Goal: Information Seeking & Learning: Understand process/instructions

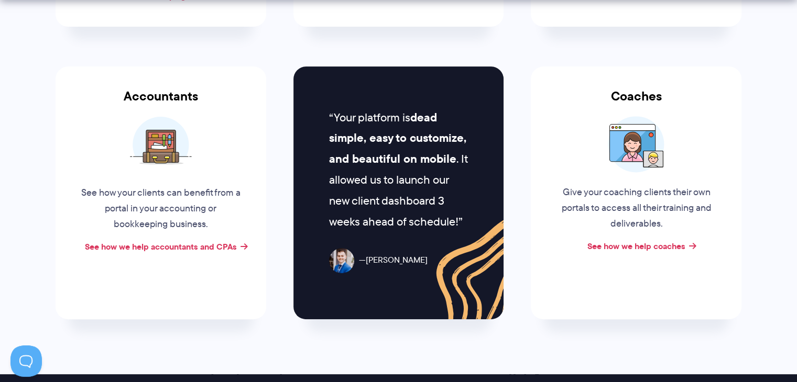
scroll to position [427, 0]
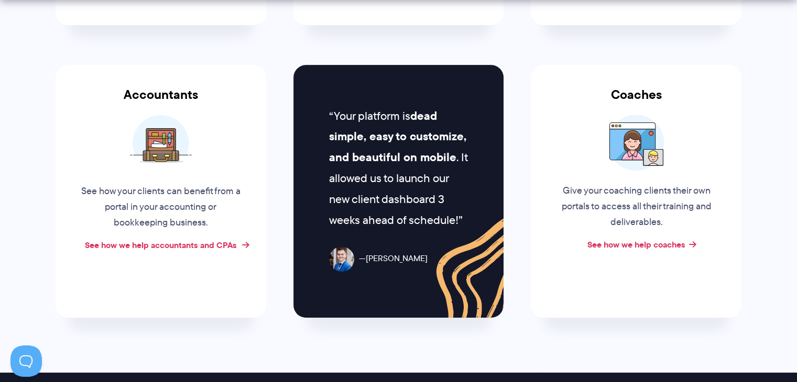
click at [182, 244] on link "See how we help accountants and CPAs" at bounding box center [161, 245] width 152 height 13
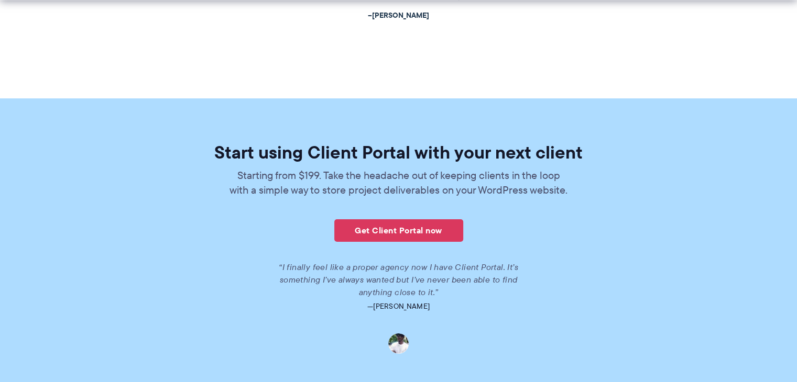
scroll to position [2196, 0]
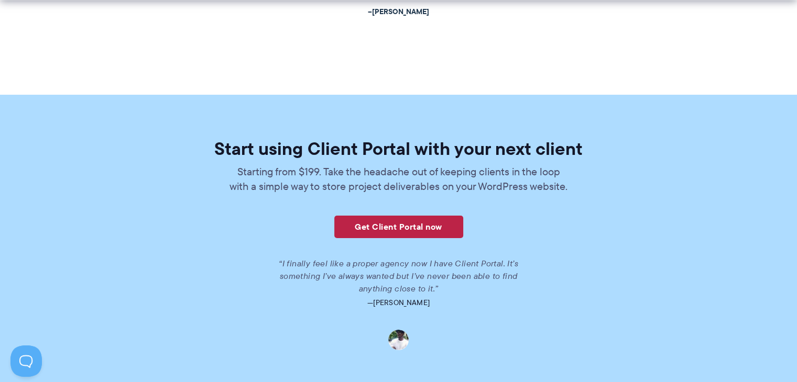
click at [413, 229] on link "Get Client Portal now" at bounding box center [398, 227] width 129 height 23
click at [626, 239] on div "Start using Client Portal with your next client Starting from $199. Take the he…" at bounding box center [398, 245] width 604 height 211
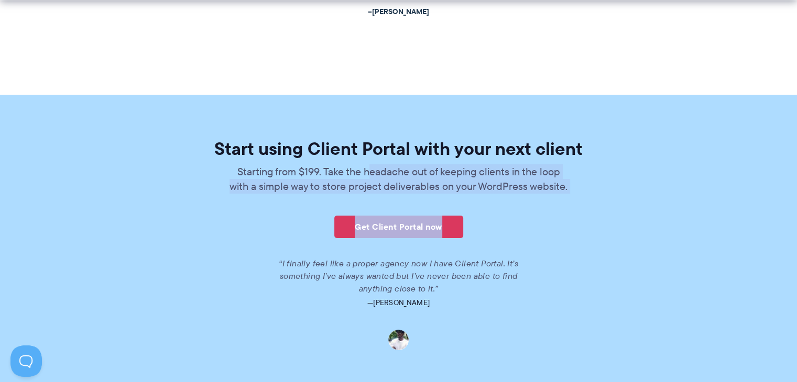
drag, startPoint x: 372, startPoint y: 176, endPoint x: 509, endPoint y: 196, distance: 138.7
click at [509, 196] on div "Start using Client Portal with your next client Starting from $199. Take the he…" at bounding box center [398, 245] width 604 height 211
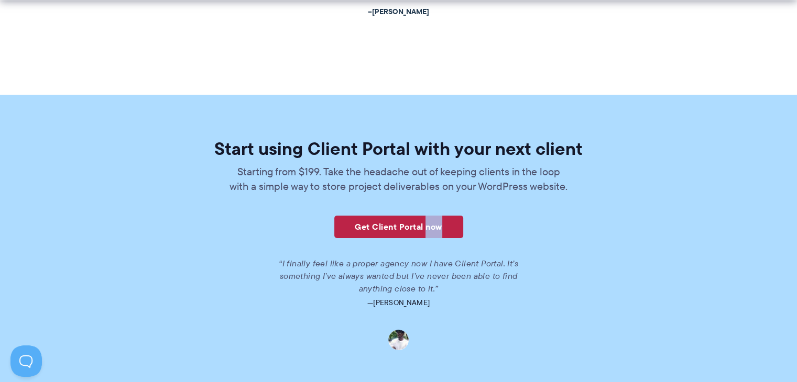
drag, startPoint x: 509, startPoint y: 196, endPoint x: 425, endPoint y: 227, distance: 89.6
click at [425, 227] on div "Start using Client Portal with your next client Starting from $199. Take the he…" at bounding box center [398, 245] width 604 height 211
click at [425, 227] on link "Get Client Portal now" at bounding box center [398, 227] width 129 height 23
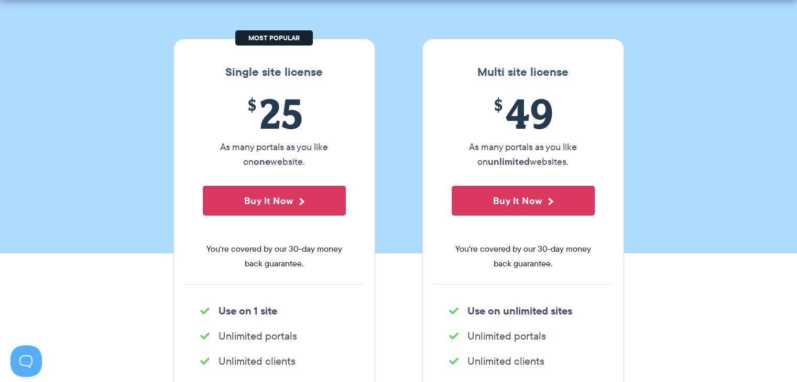
scroll to position [153, 0]
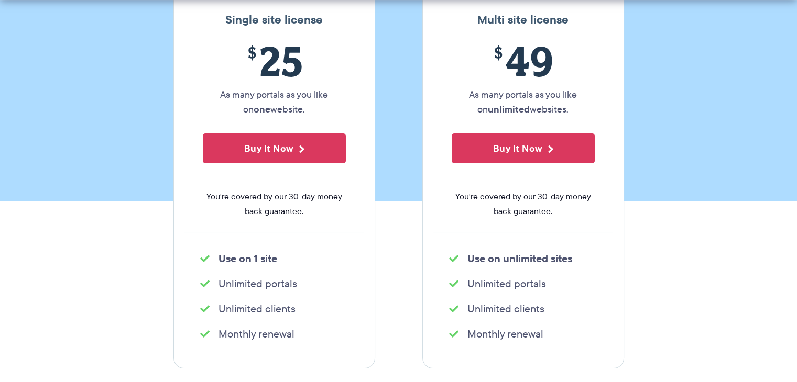
scroll to position [205, 0]
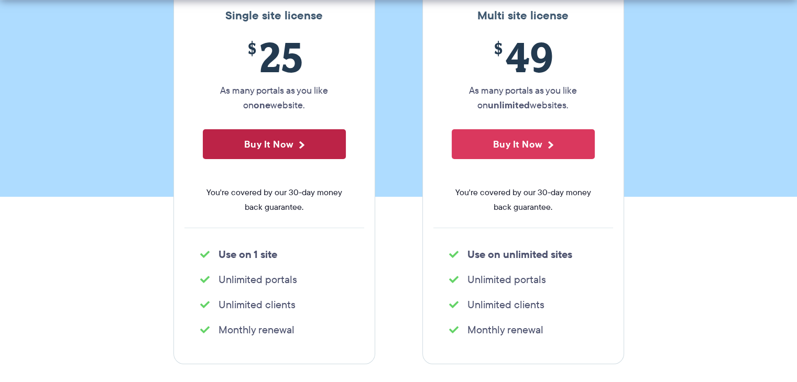
click at [304, 152] on button "Buy It Now" at bounding box center [274, 144] width 143 height 30
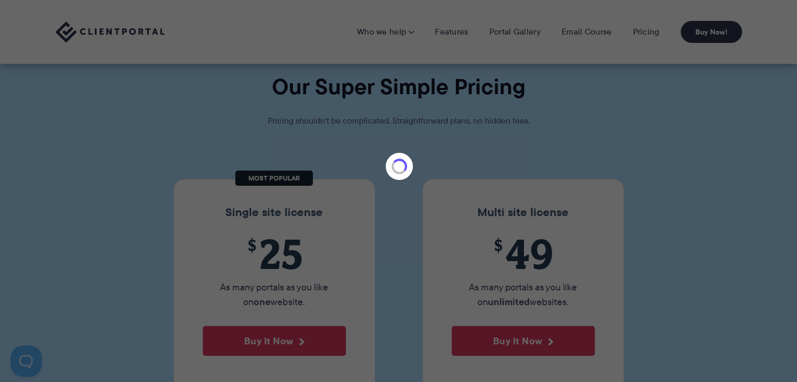
scroll to position [0, 0]
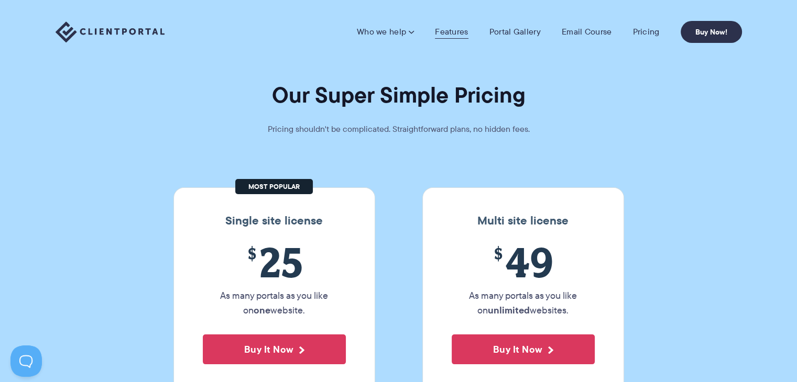
click at [460, 30] on link "Features" at bounding box center [451, 32] width 33 height 10
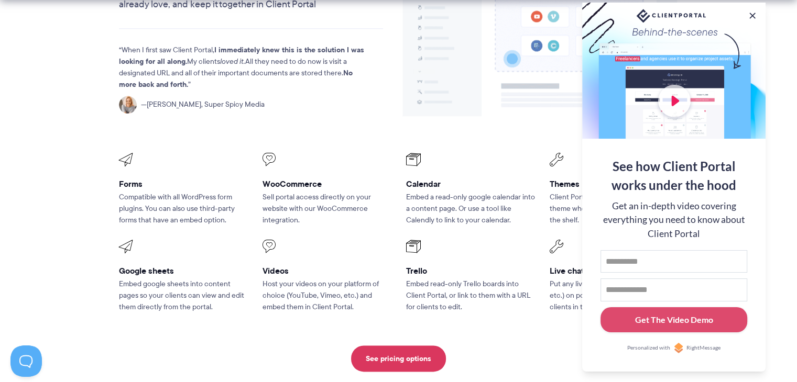
scroll to position [1349, 0]
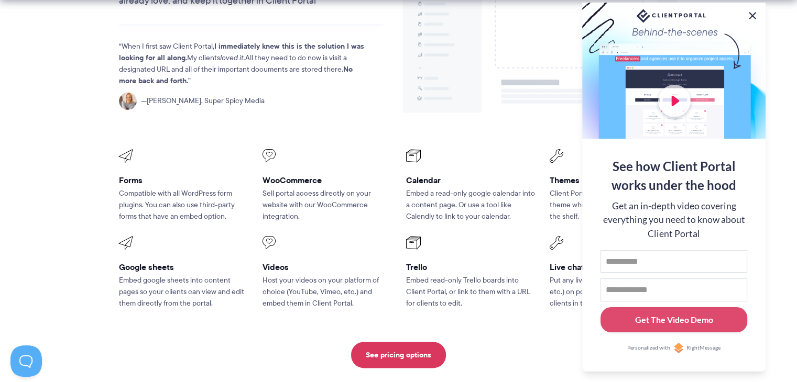
click at [753, 13] on button at bounding box center [752, 15] width 13 height 13
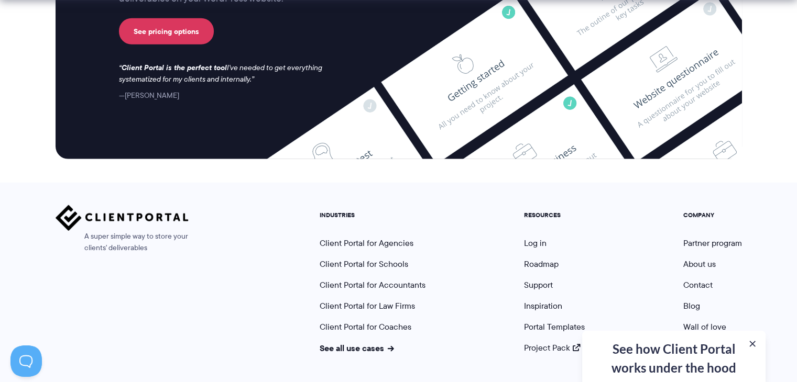
scroll to position [2851, 0]
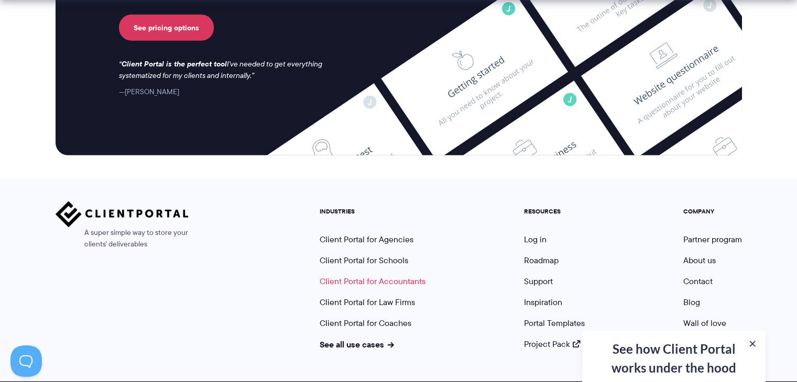
click at [396, 276] on link "Client Portal for Accountants" at bounding box center [373, 282] width 106 height 12
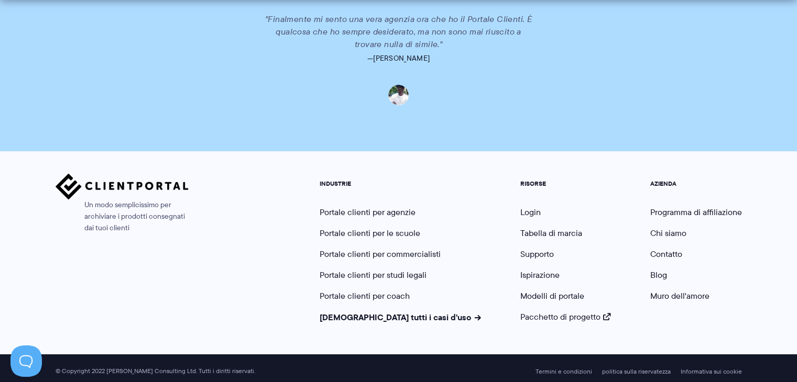
scroll to position [2554, 0]
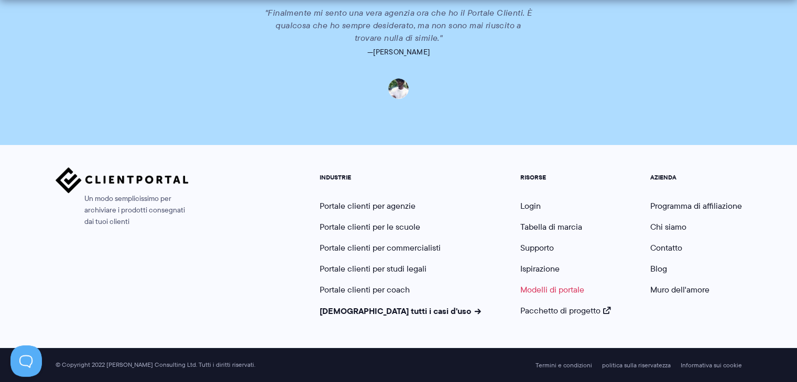
click at [551, 293] on font "Modelli di portale" at bounding box center [552, 290] width 64 height 12
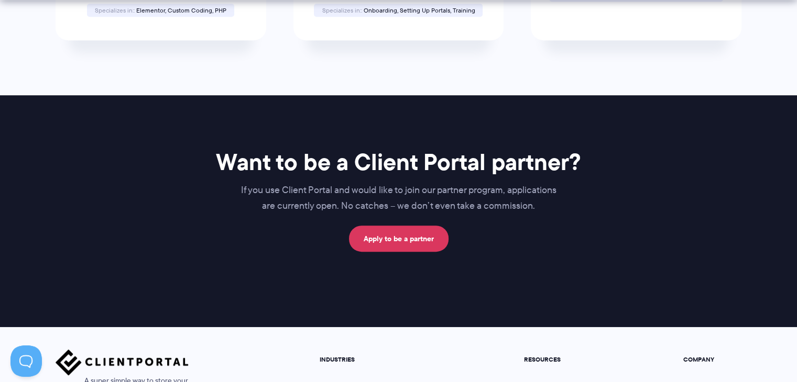
scroll to position [553, 0]
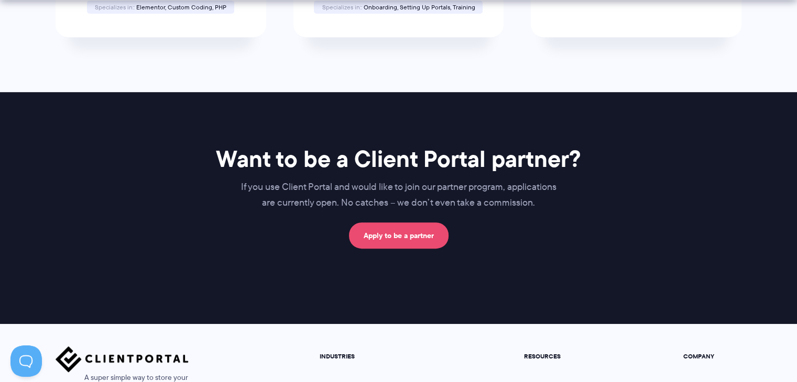
click at [407, 233] on link "Apply to be a partner" at bounding box center [399, 236] width 100 height 26
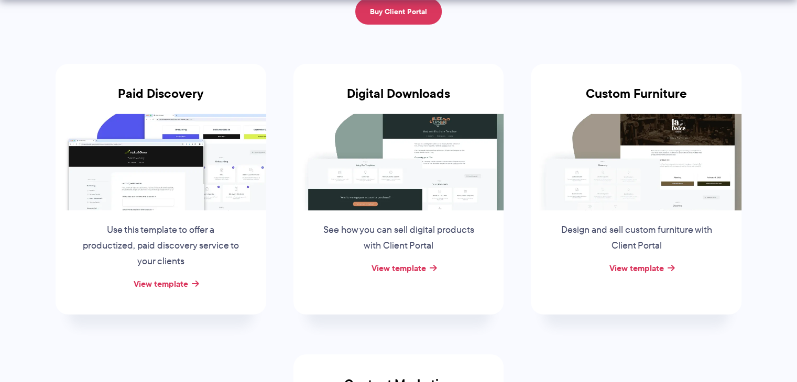
scroll to position [172, 0]
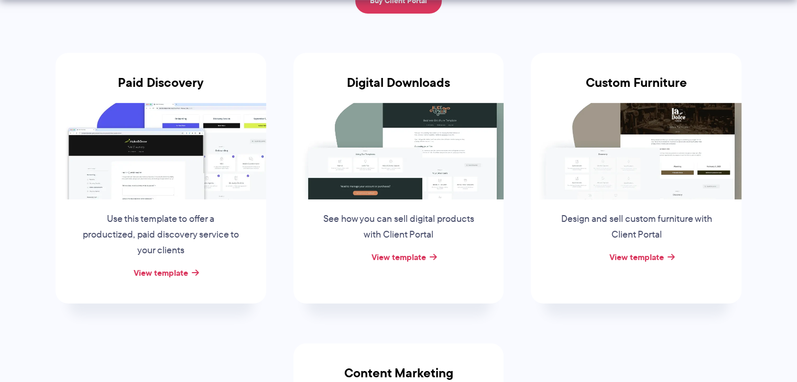
click at [432, 138] on img at bounding box center [398, 151] width 211 height 96
click at [403, 257] on link "View template" at bounding box center [398, 257] width 54 height 13
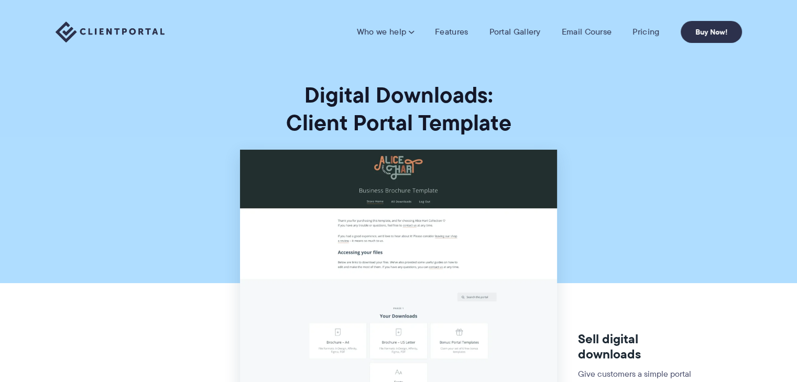
click at [481, 183] on img at bounding box center [398, 344] width 317 height 388
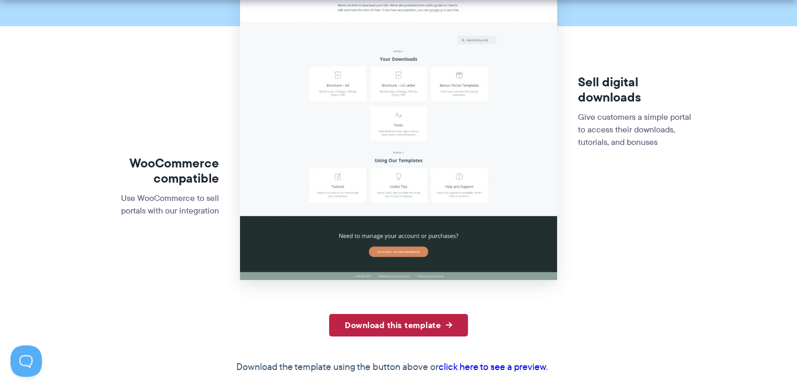
click at [397, 329] on link "Download this template" at bounding box center [398, 325] width 139 height 23
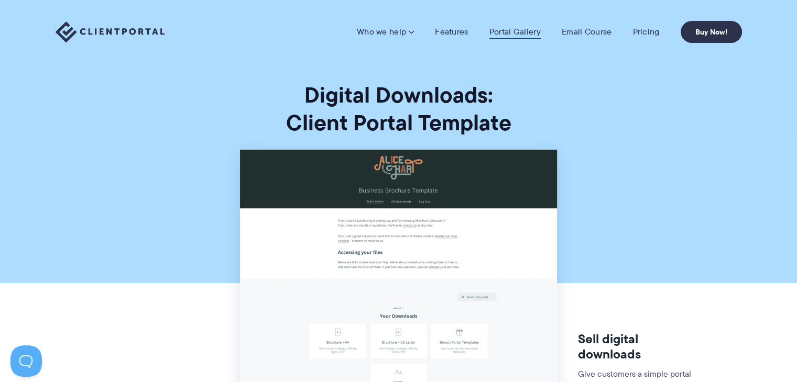
click at [516, 31] on link "Portal Gallery" at bounding box center [514, 32] width 51 height 10
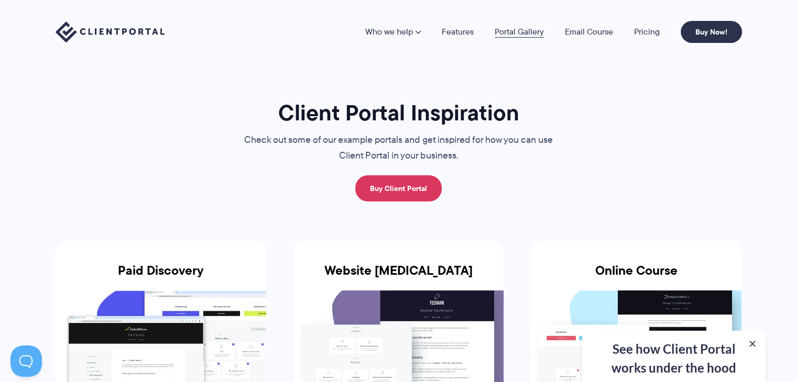
click at [513, 29] on link "Portal Gallery" at bounding box center [518, 32] width 49 height 8
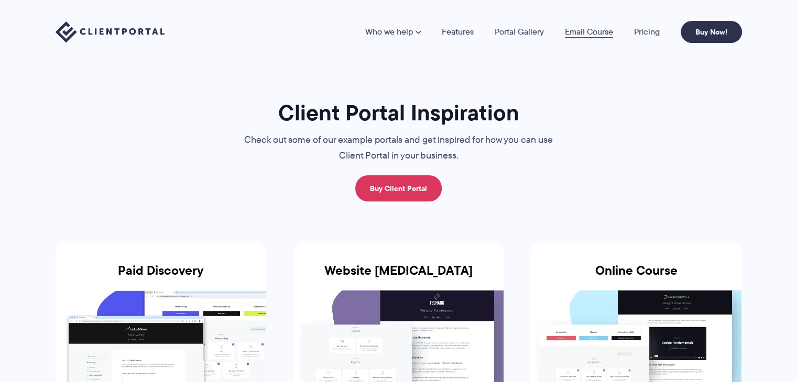
click at [582, 28] on link "Email Course" at bounding box center [589, 32] width 48 height 8
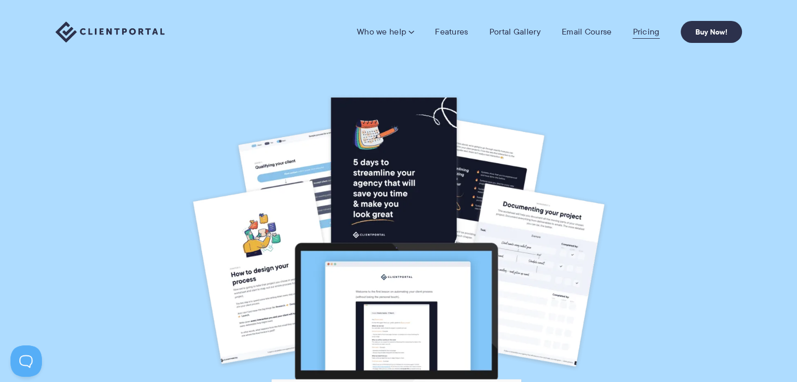
click at [641, 27] on link "Pricing" at bounding box center [645, 32] width 27 height 10
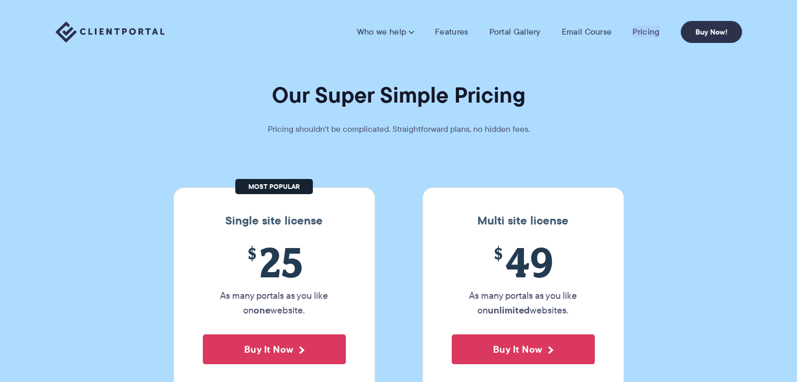
click at [627, 31] on li "Pricing" at bounding box center [646, 32] width 48 height 10
click at [630, 54] on div "Who we help Who we help View pricing Agencies See how Client Portal can help gi…" at bounding box center [398, 32] width 797 height 64
drag, startPoint x: 548, startPoint y: 86, endPoint x: 659, endPoint y: 141, distance: 124.4
click at [659, 141] on section "Our Super Simple Pricing Pricing shouldn't be complicated. Straightforward plan…" at bounding box center [398, 201] width 797 height 402
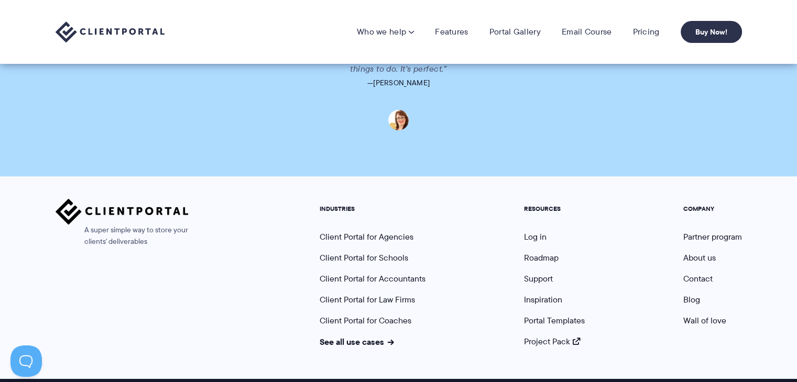
scroll to position [2633, 0]
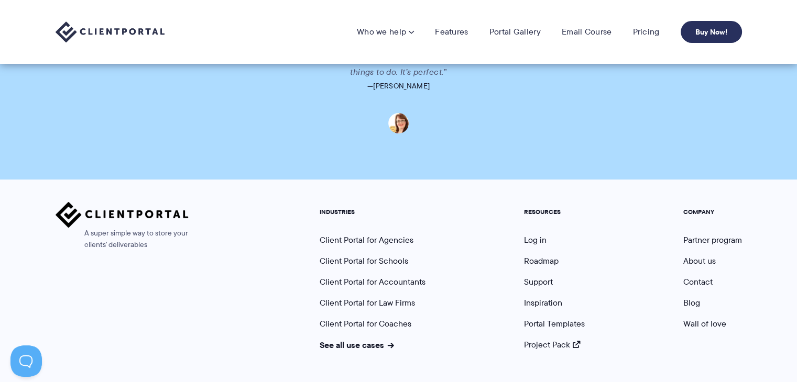
click at [710, 29] on link "Buy Now!" at bounding box center [710, 32] width 61 height 22
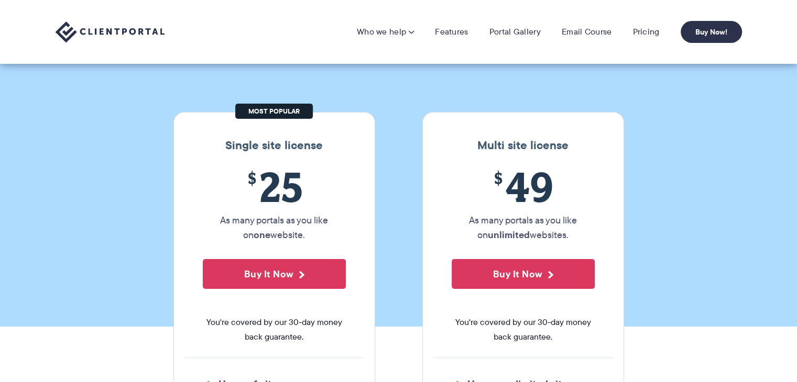
scroll to position [72, 0]
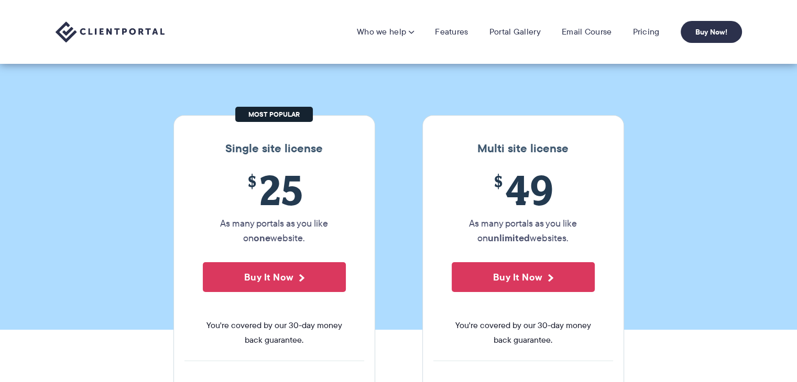
click at [138, 27] on img at bounding box center [110, 31] width 109 height 21
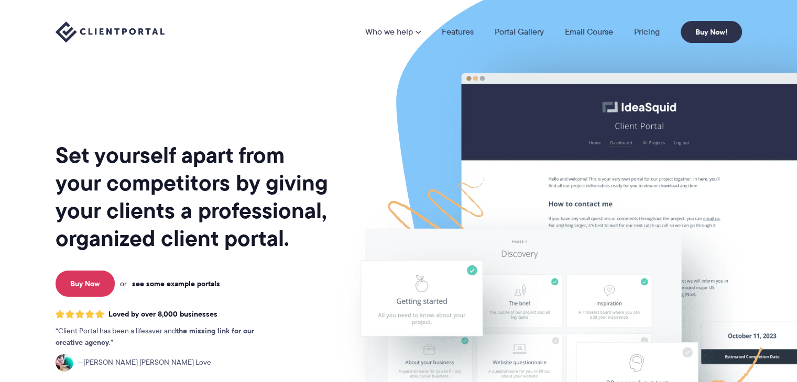
click at [210, 287] on link "see some example portals" at bounding box center [176, 283] width 88 height 9
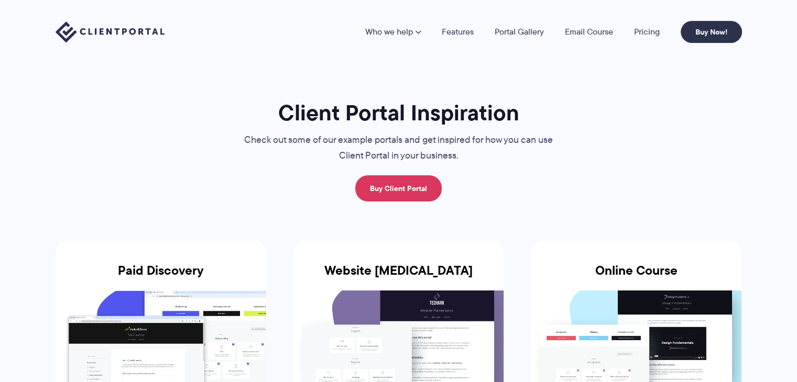
click at [432, 324] on img at bounding box center [398, 339] width 211 height 96
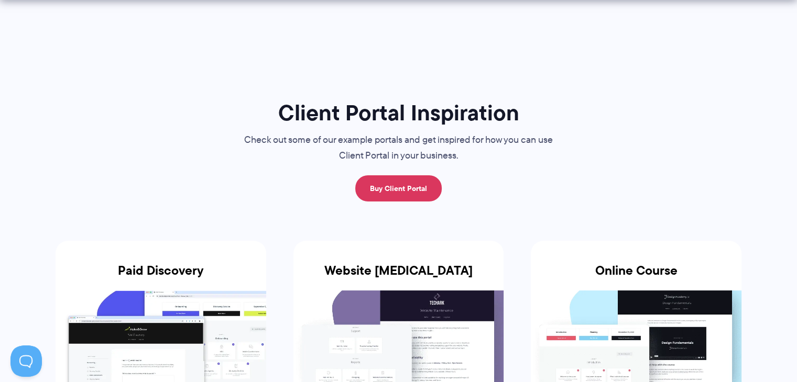
scroll to position [334, 0]
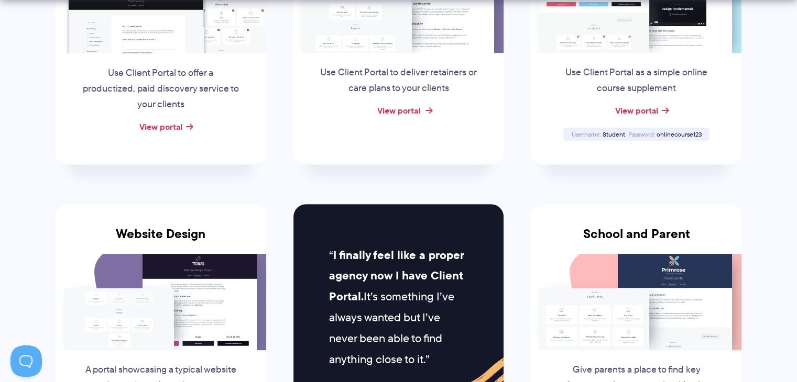
click at [419, 113] on link "View portal" at bounding box center [398, 110] width 43 height 13
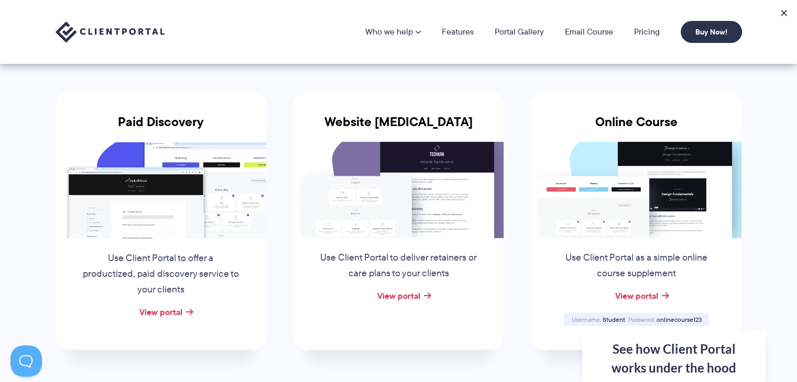
scroll to position [142, 0]
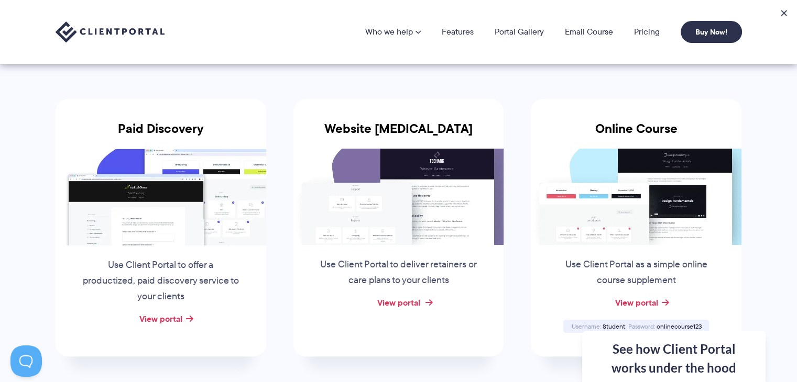
click at [401, 307] on link "View portal" at bounding box center [398, 302] width 43 height 13
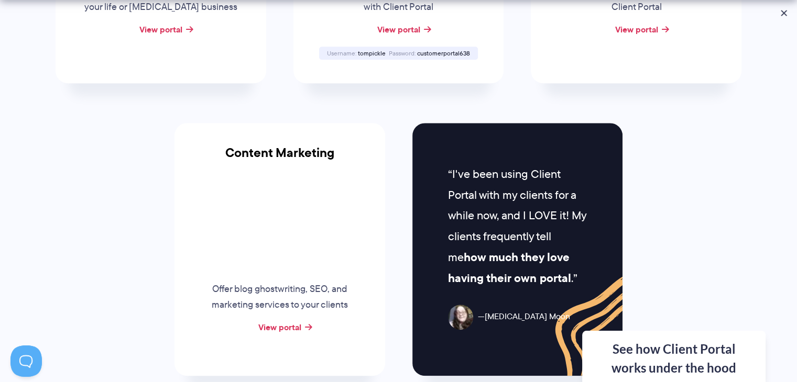
scroll to position [1012, 0]
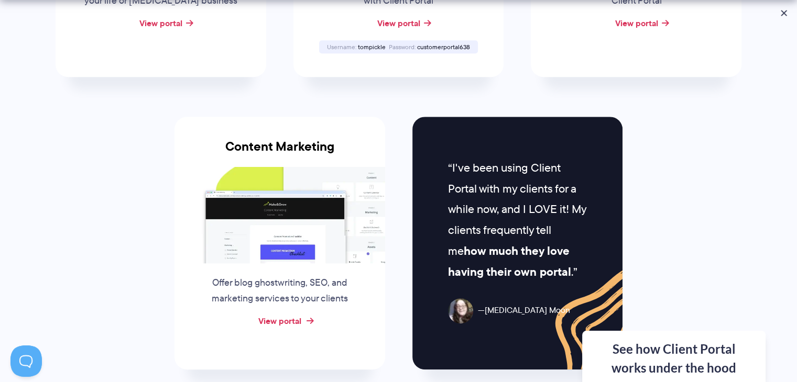
click at [295, 316] on link "View portal" at bounding box center [279, 321] width 43 height 13
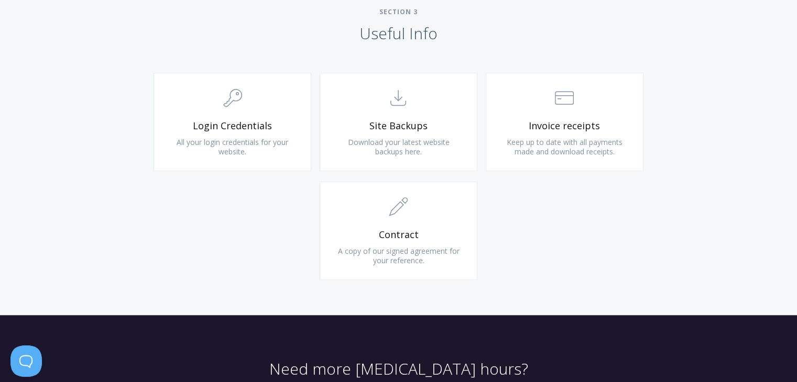
scroll to position [1010, 0]
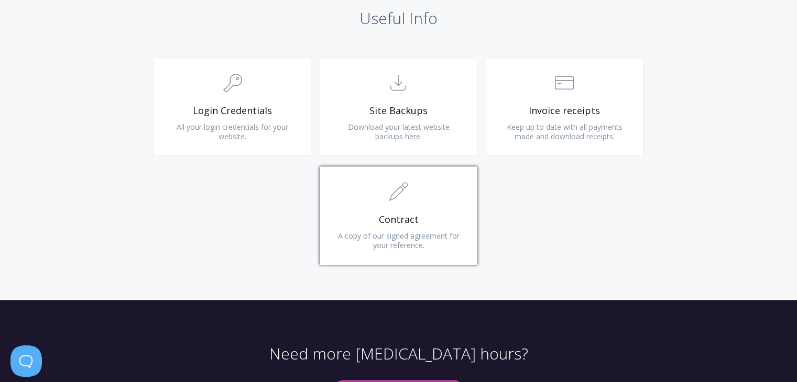
click at [391, 236] on span "A copy of our signed agreement for your reference." at bounding box center [398, 240] width 122 height 19
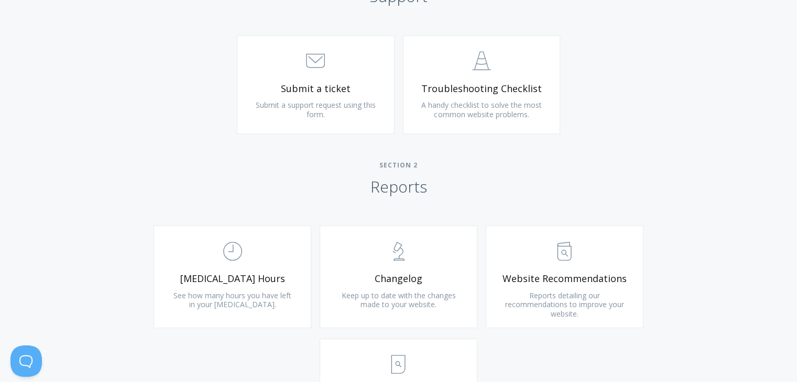
scroll to position [536, 0]
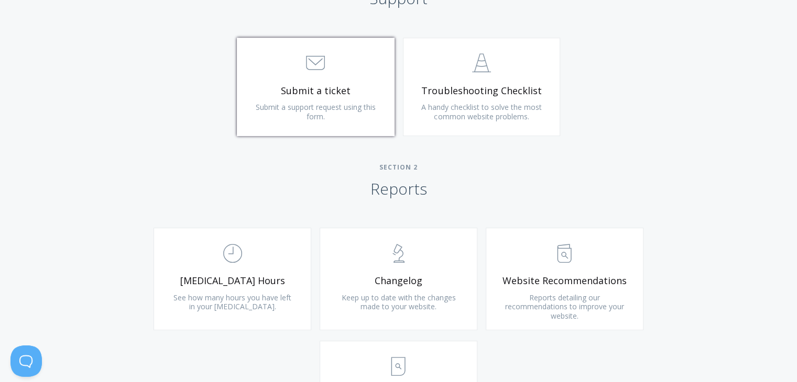
click at [360, 99] on link ".st0{fill:none;stroke:#000000;stroke-width:2;stroke-miterlimit:10;} 3. Communic…" at bounding box center [316, 87] width 158 height 98
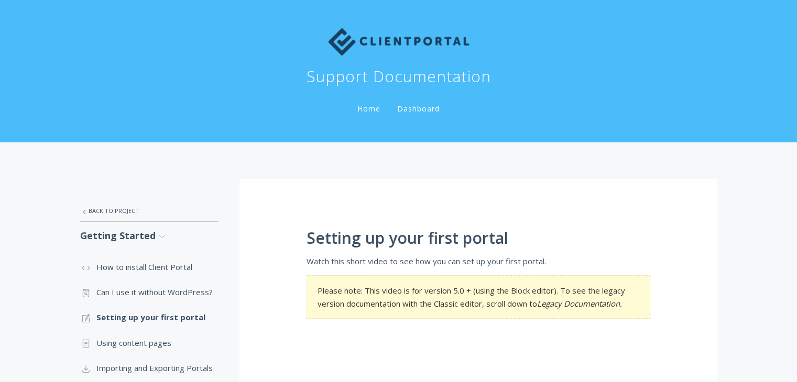
click at [265, 73] on div "Support Documentation" at bounding box center [398, 52] width 637 height 69
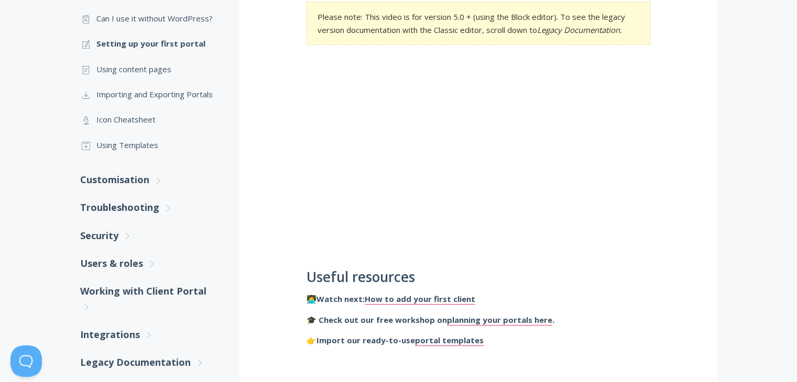
scroll to position [270, 0]
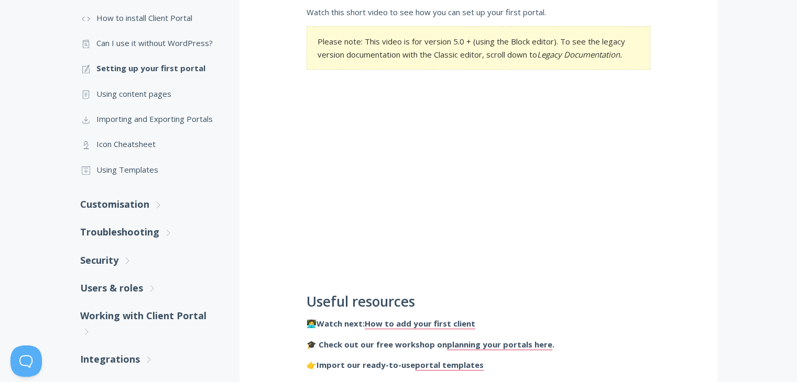
scroll to position [254, 0]
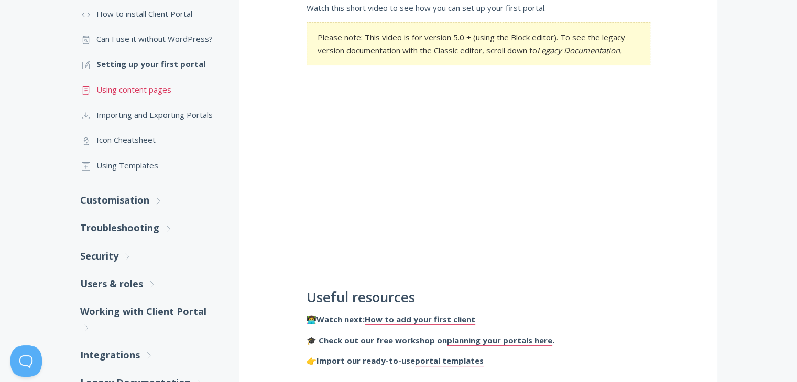
click at [147, 82] on link ".st0{fill:none;stroke:#000000;stroke-width:2;stroke-miterlimit:10;} Untitled-15…" at bounding box center [149, 89] width 138 height 25
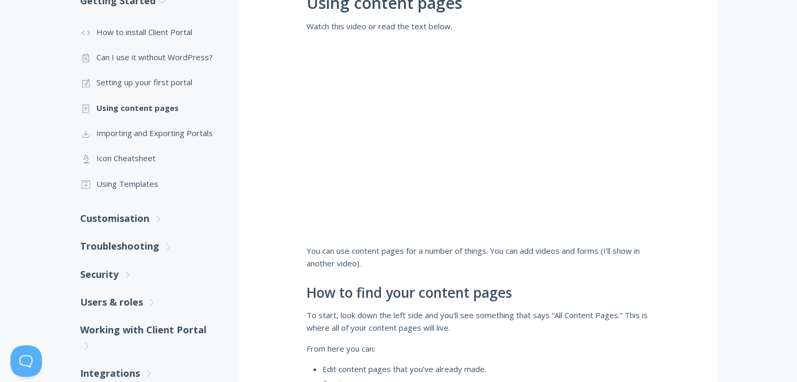
scroll to position [207, 0]
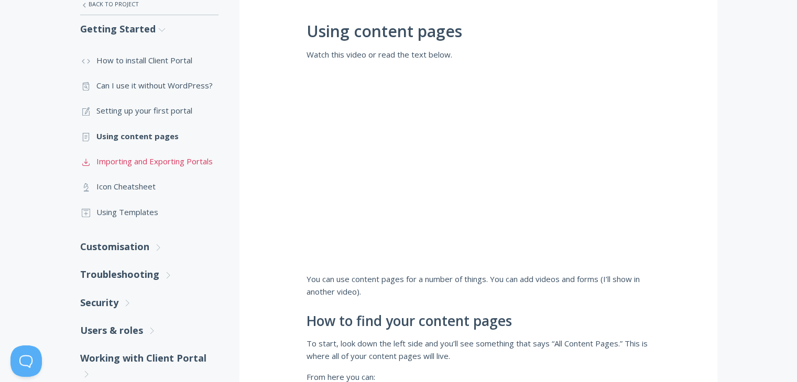
click at [203, 160] on link ".st0{fill:none;stroke:#000000;stroke-width:2;stroke-miterlimit:10;} Untitled-15…" at bounding box center [149, 161] width 138 height 25
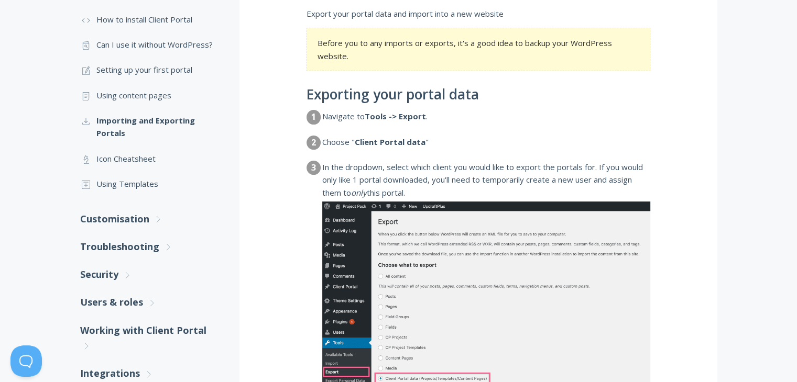
scroll to position [256, 0]
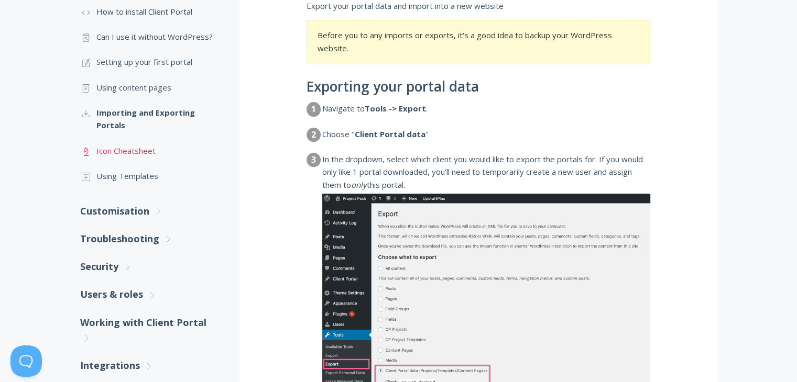
click at [146, 145] on link ".st0{fill:none;stroke:#000000;stroke-width:2;stroke-miterlimit:10;} Untitled-25…" at bounding box center [149, 150] width 138 height 25
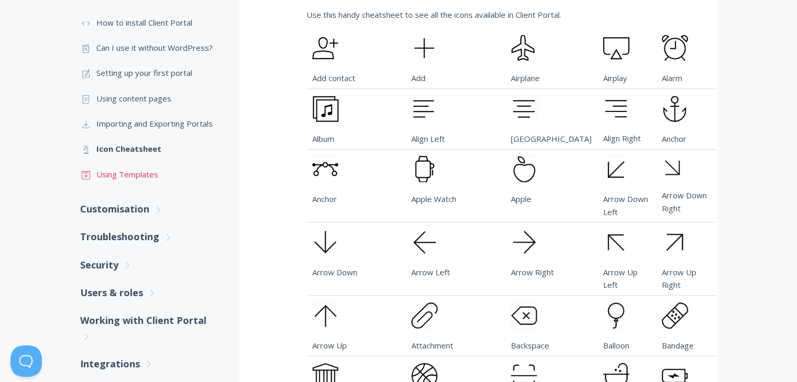
click at [165, 179] on link ".st0{fill:none;stroke:#000000;stroke-width:2;stroke-miterlimit:10;} Untitled-18…" at bounding box center [149, 174] width 138 height 25
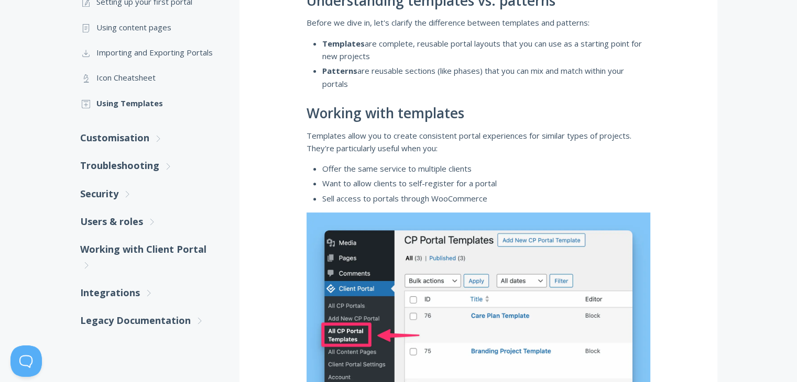
scroll to position [311, 0]
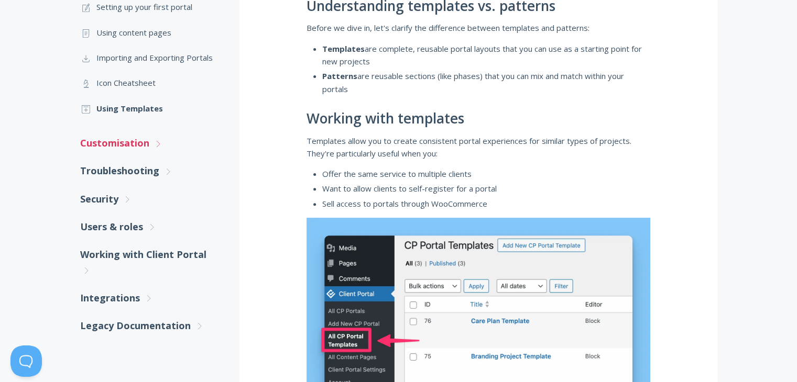
click at [123, 139] on link "Customisation .st0{fill:none;stroke:#000000;stroke-width:2;stroke-miterlimit:10…" at bounding box center [149, 143] width 138 height 28
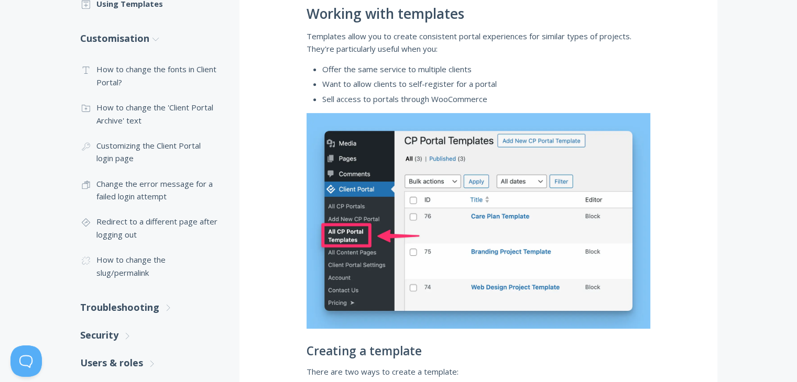
scroll to position [420, 0]
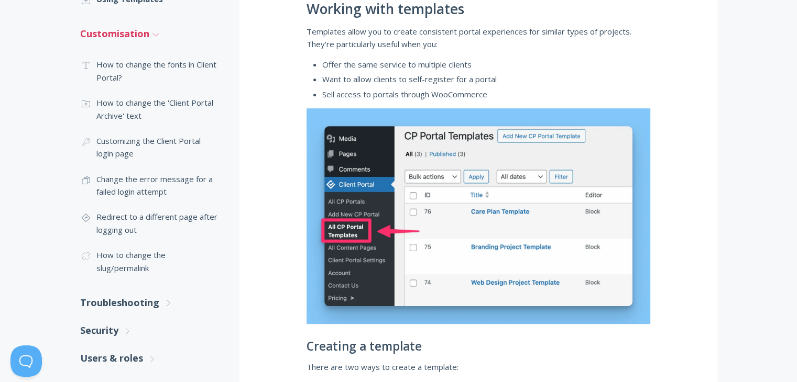
click at [138, 31] on link "Customisation .st0{fill:none;stroke:#000000;stroke-width:2;stroke-miterlimit:10…" at bounding box center [149, 34] width 138 height 28
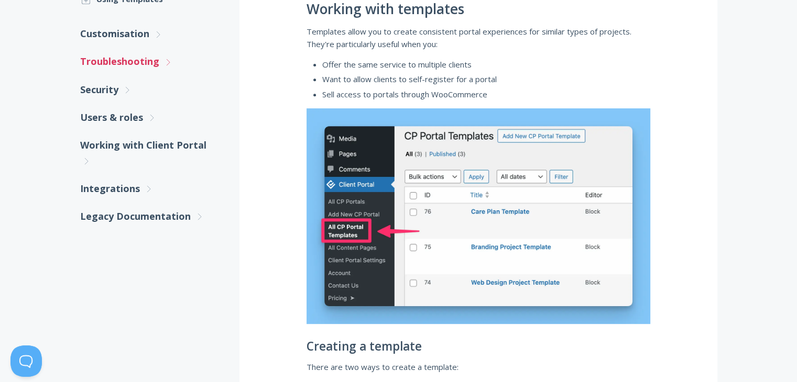
click at [130, 58] on link "Troubleshooting .st0{fill:none;stroke:#000000;stroke-width:2;stroke-miterlimit:…" at bounding box center [149, 62] width 138 height 28
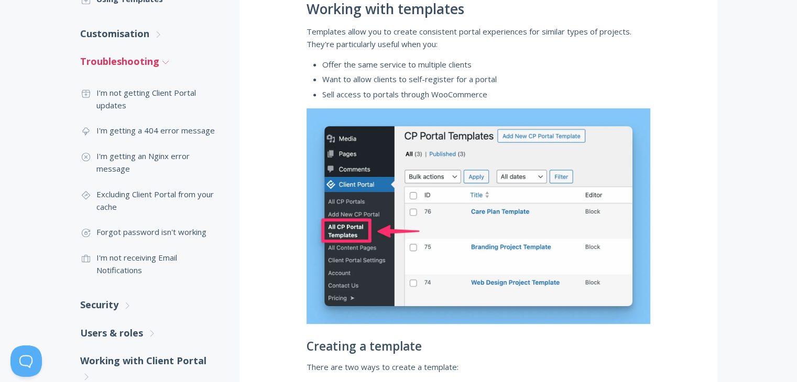
click at [130, 58] on link "Troubleshooting .st0{fill:none;stroke:#000000;stroke-width:2;stroke-miterlimit:…" at bounding box center [149, 62] width 138 height 28
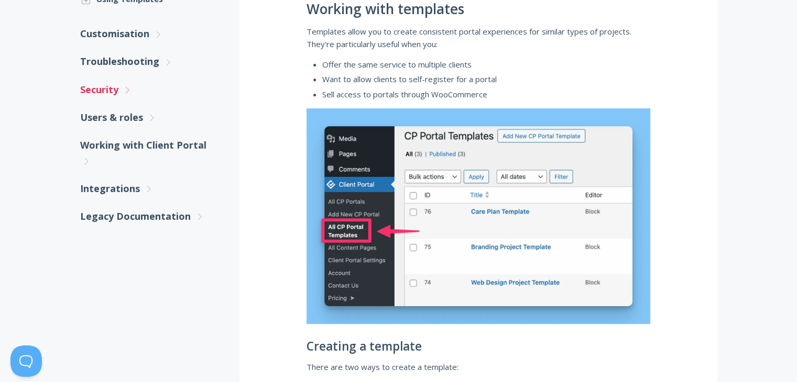
click at [122, 92] on link "Security .st0{fill:none;stroke:#000000;stroke-width:2;stroke-miterlimit:10;} Un…" at bounding box center [149, 90] width 138 height 28
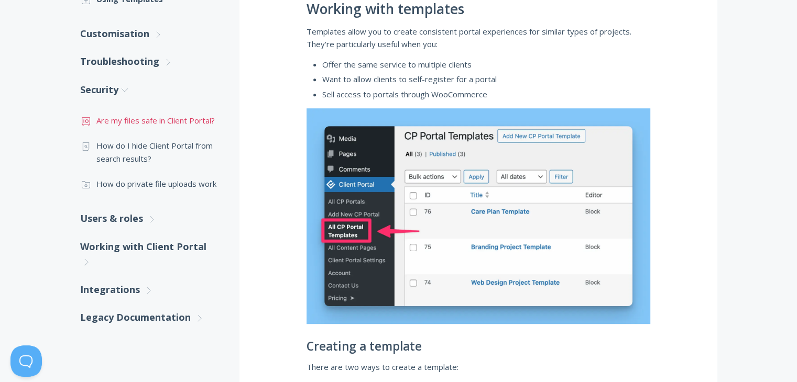
click at [134, 119] on link ".st0{fill:none;stroke:#000000;stroke-width:2;stroke-miterlimit:10;} Financial A…" at bounding box center [149, 120] width 138 height 25
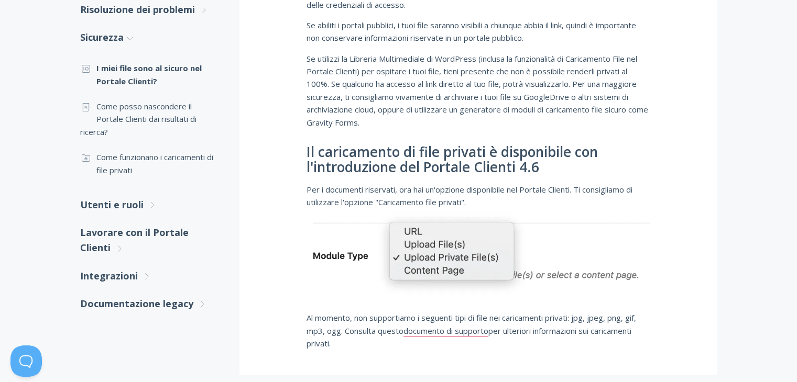
scroll to position [284, 0]
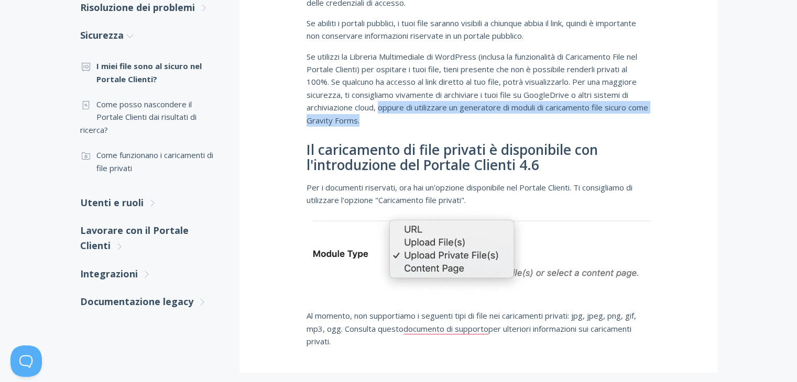
drag, startPoint x: 381, startPoint y: 109, endPoint x: 389, endPoint y: 116, distance: 10.8
click at [389, 116] on p "Se utilizzi la Libreria Multimediale di WordPress (inclusa la funzionalità di C…" at bounding box center [478, 88] width 344 height 76
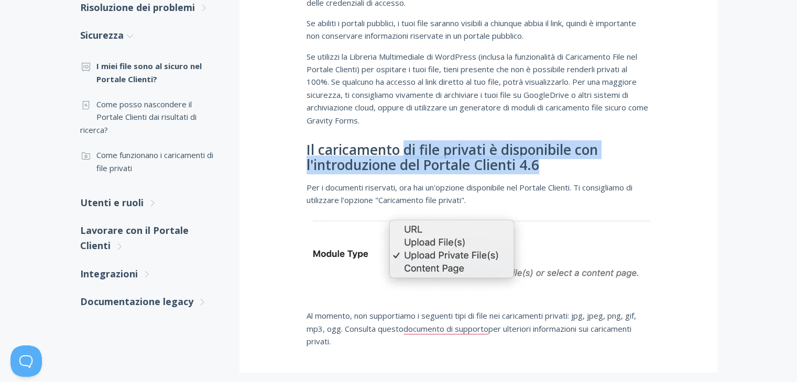
drag, startPoint x: 404, startPoint y: 150, endPoint x: 542, endPoint y: 160, distance: 138.7
click at [542, 160] on font "Il caricamento di file privati ​​è disponibile con l'introduzione del Portale C…" at bounding box center [451, 157] width 291 height 35
click at [559, 162] on h2 "Il caricamento di file privati ​​è disponibile con l'introduzione del Portale C…" at bounding box center [478, 157] width 344 height 31
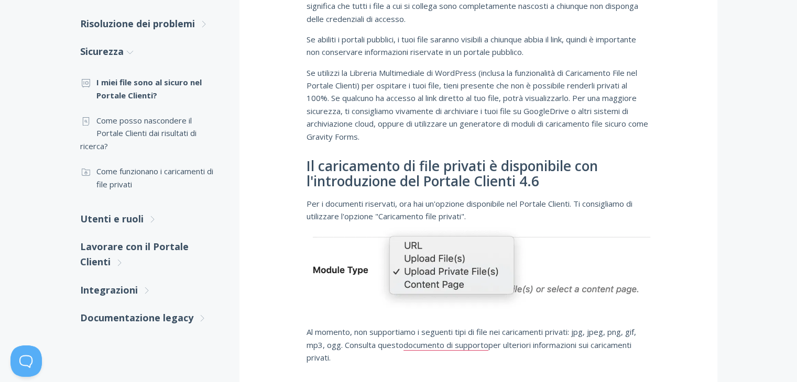
scroll to position [264, 0]
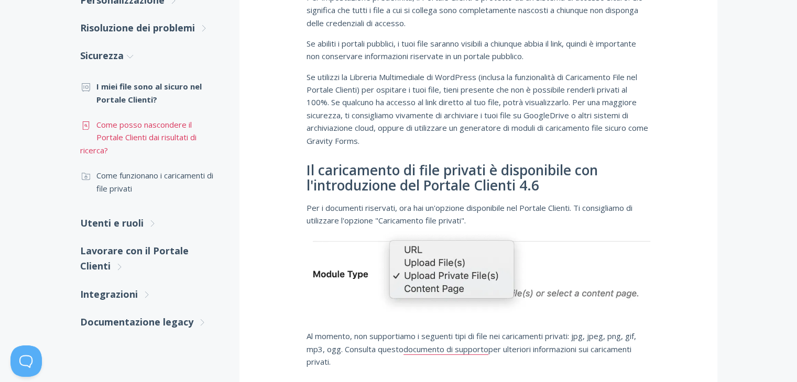
click at [122, 128] on font "Come posso nascondere il Portale Clienti dai risultati di ricerca?" at bounding box center [138, 137] width 116 height 36
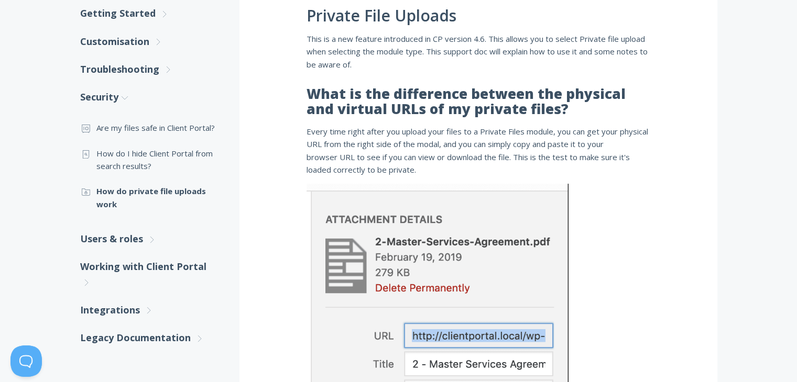
scroll to position [221, 0]
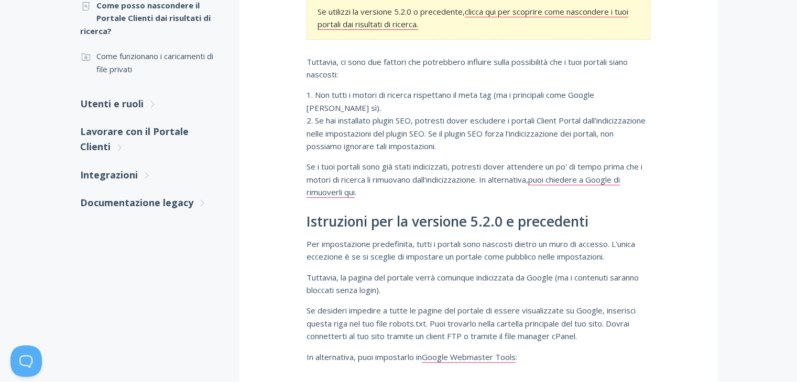
scroll to position [385, 0]
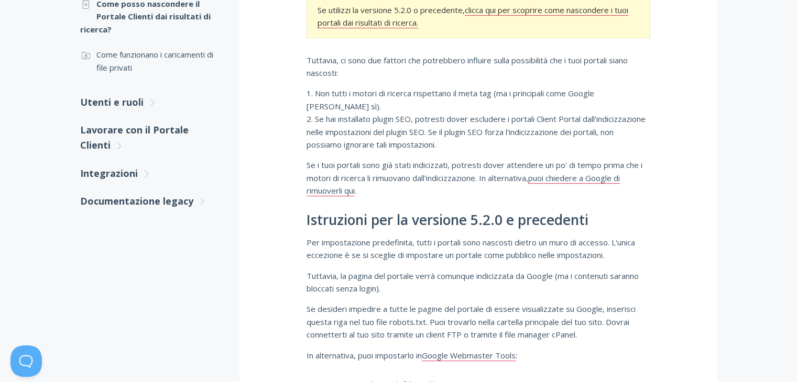
drag, startPoint x: 794, startPoint y: 200, endPoint x: 792, endPoint y: 212, distance: 12.1
click at [792, 212] on div ".st0{fill:none;stroke:#000000;stroke-width:2;stroke-miterlimit:10;} Untitled-27…" at bounding box center [398, 125] width 797 height 736
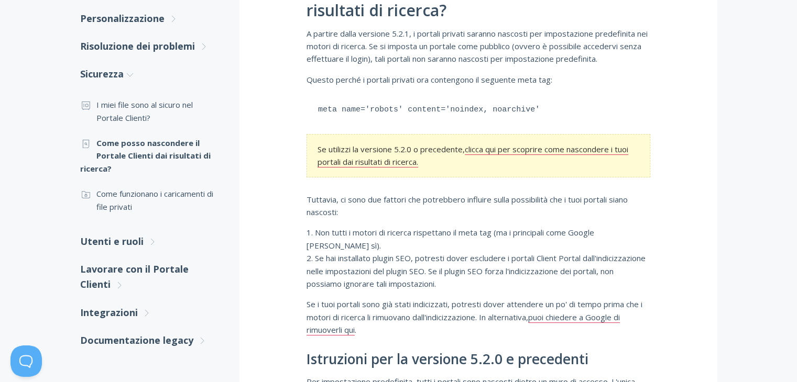
scroll to position [247, 0]
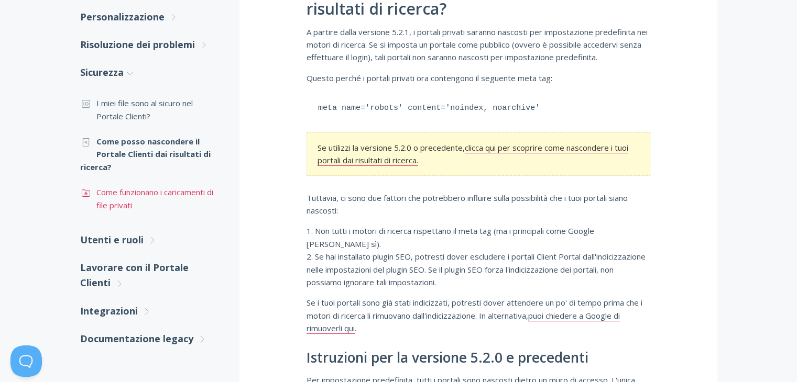
click at [158, 193] on font "Come funzionano i caricamenti di file privati" at bounding box center [154, 198] width 117 height 23
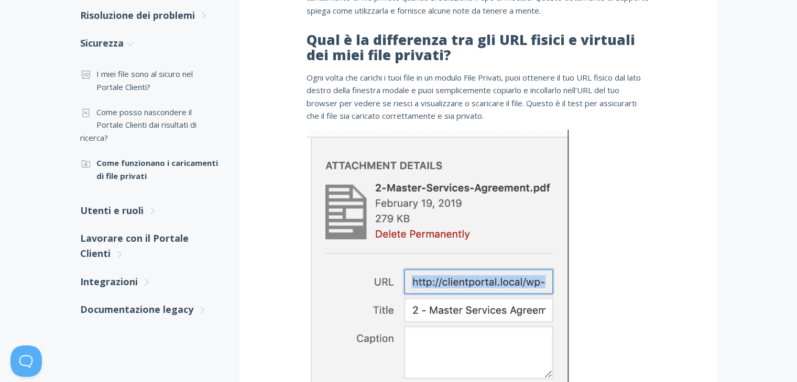
scroll to position [278, 0]
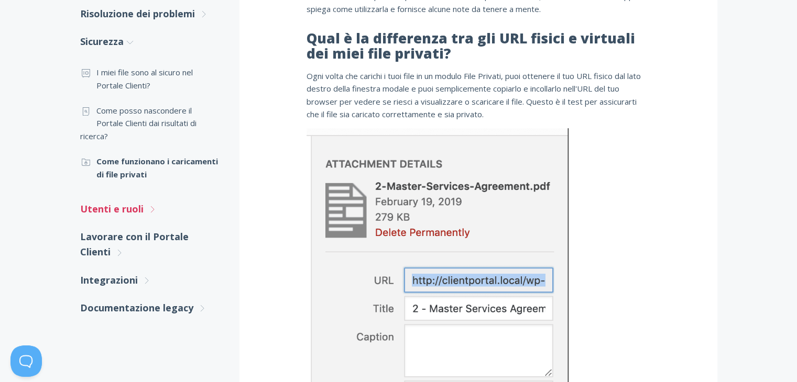
click at [140, 208] on font "Utenti e ruoli" at bounding box center [111, 209] width 63 height 13
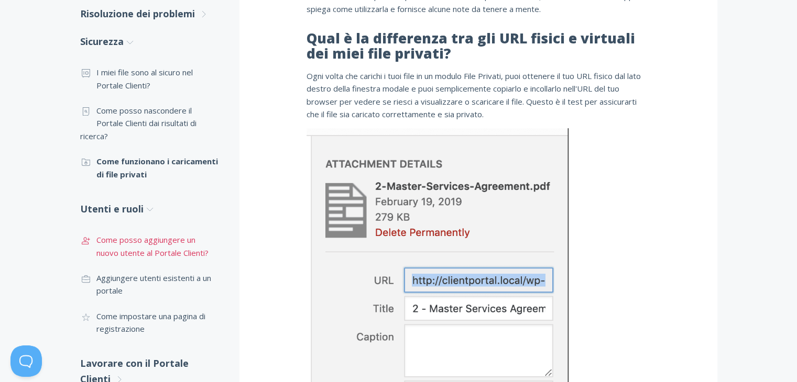
click at [144, 250] on font "Come posso aggiungere un nuovo utente al Portale Clienti?" at bounding box center [152, 246] width 112 height 23
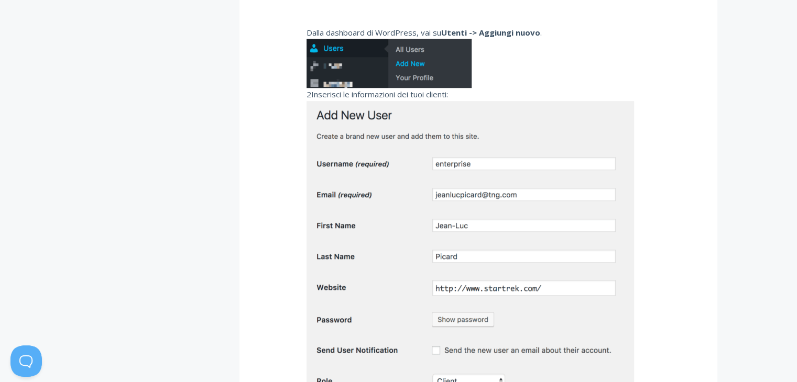
scroll to position [762, 0]
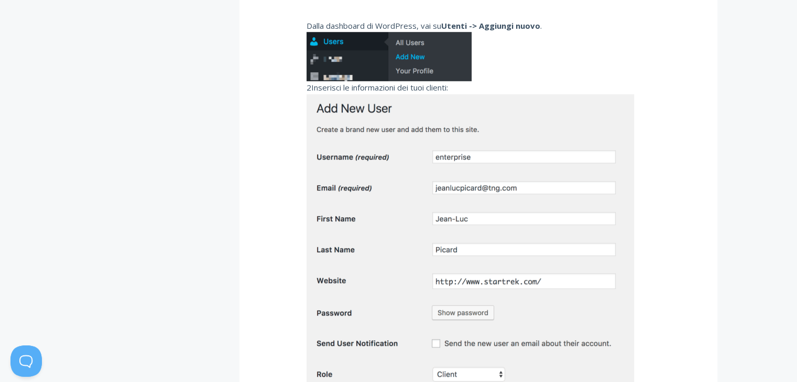
drag, startPoint x: 788, startPoint y: 204, endPoint x: 783, endPoint y: 225, distance: 22.0
click at [783, 225] on div ".st0{fill:none;stroke:#000000;stroke-width:2;stroke-miterlimit:10;} Untitled-27…" at bounding box center [398, 213] width 797 height 1665
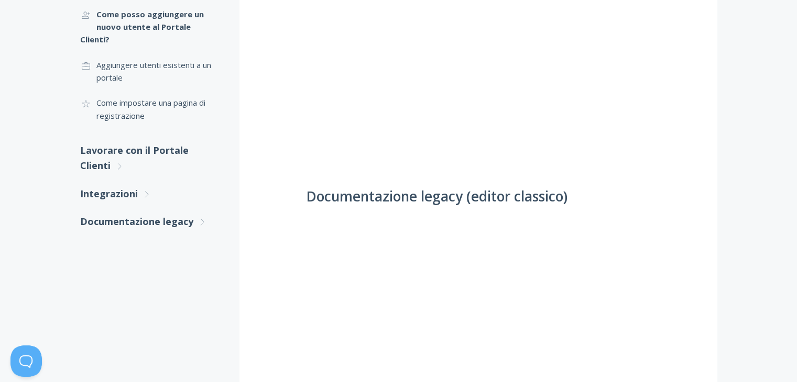
scroll to position [369, 0]
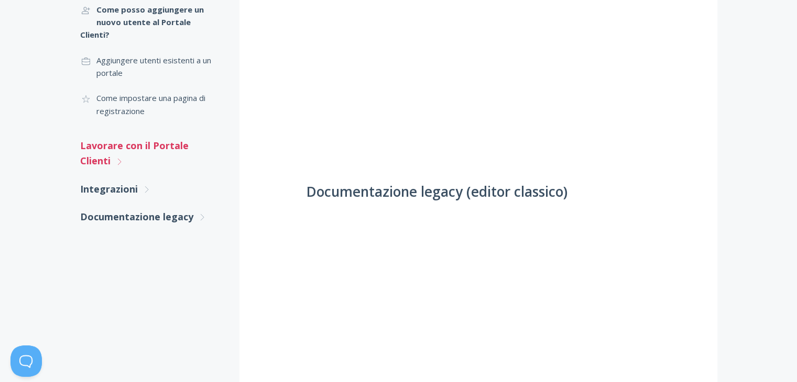
click at [162, 142] on font "Lavorare con il Portale Clienti" at bounding box center [134, 153] width 108 height 28
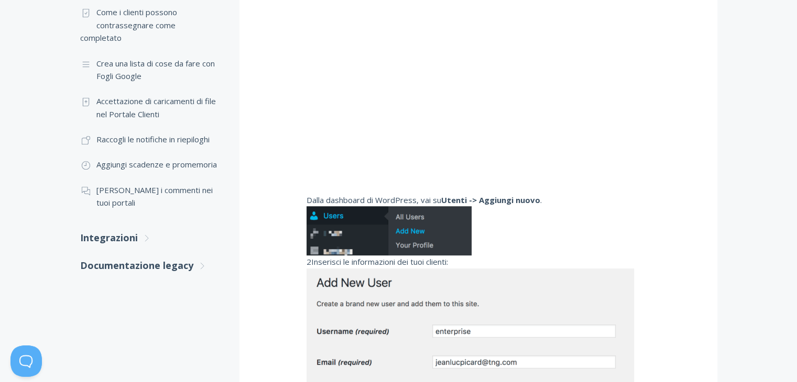
scroll to position [594, 0]
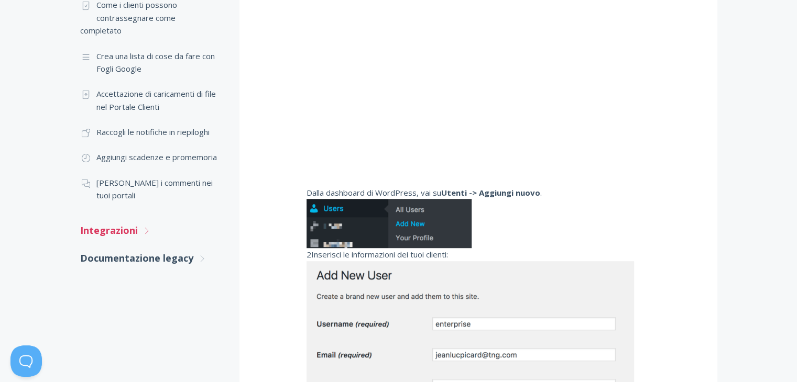
click at [96, 224] on font "Integrazioni" at bounding box center [109, 230] width 58 height 13
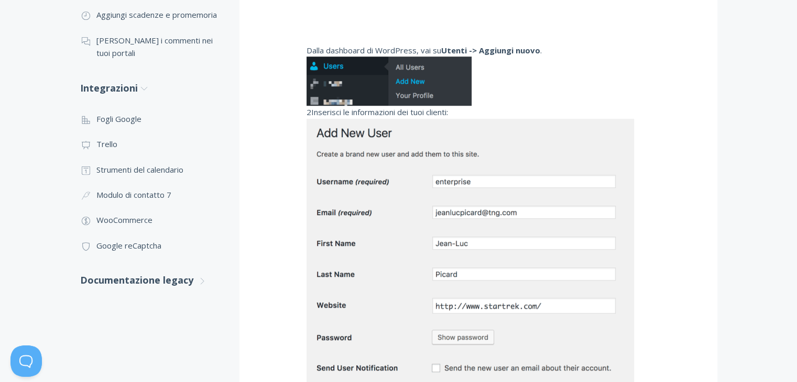
scroll to position [740, 0]
